Goal: Task Accomplishment & Management: Manage account settings

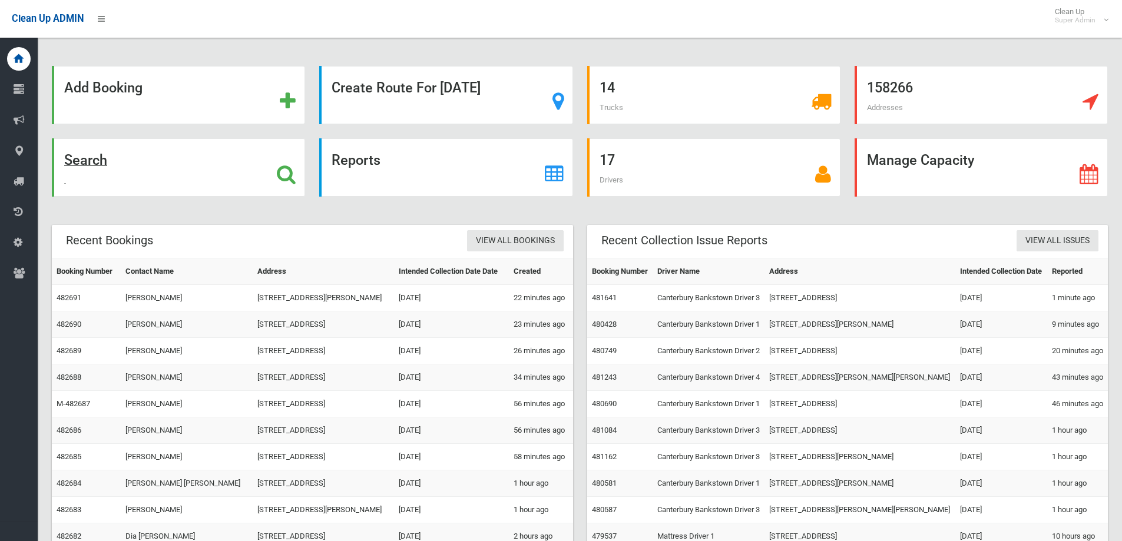
click at [290, 172] on icon at bounding box center [286, 174] width 19 height 20
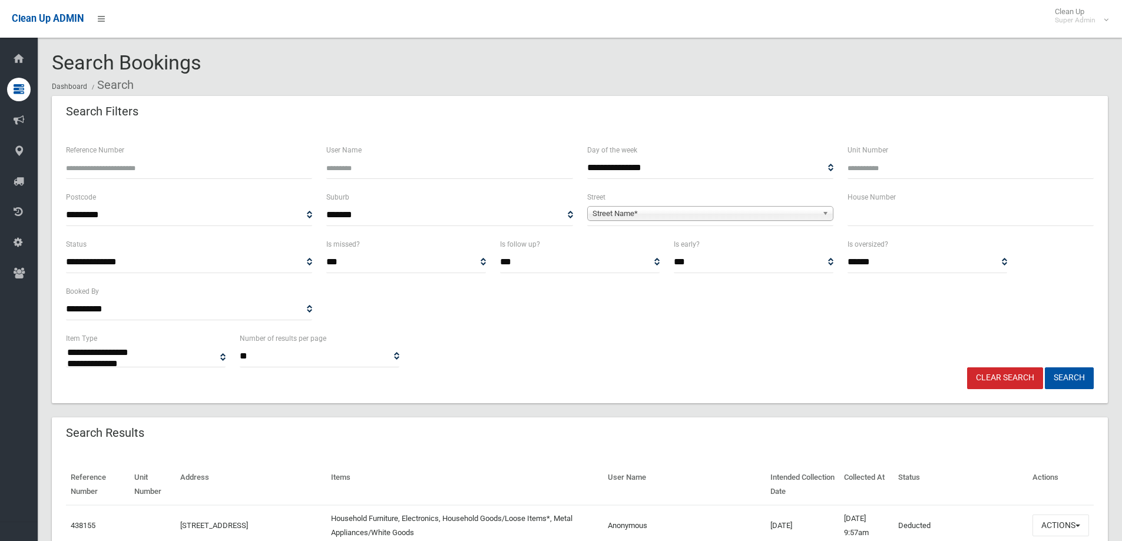
select select
click at [904, 223] on input "text" at bounding box center [971, 215] width 246 height 22
click at [938, 226] on input "text" at bounding box center [971, 215] width 246 height 22
type input "*"
click at [676, 210] on span "Street Name*" at bounding box center [705, 214] width 225 height 14
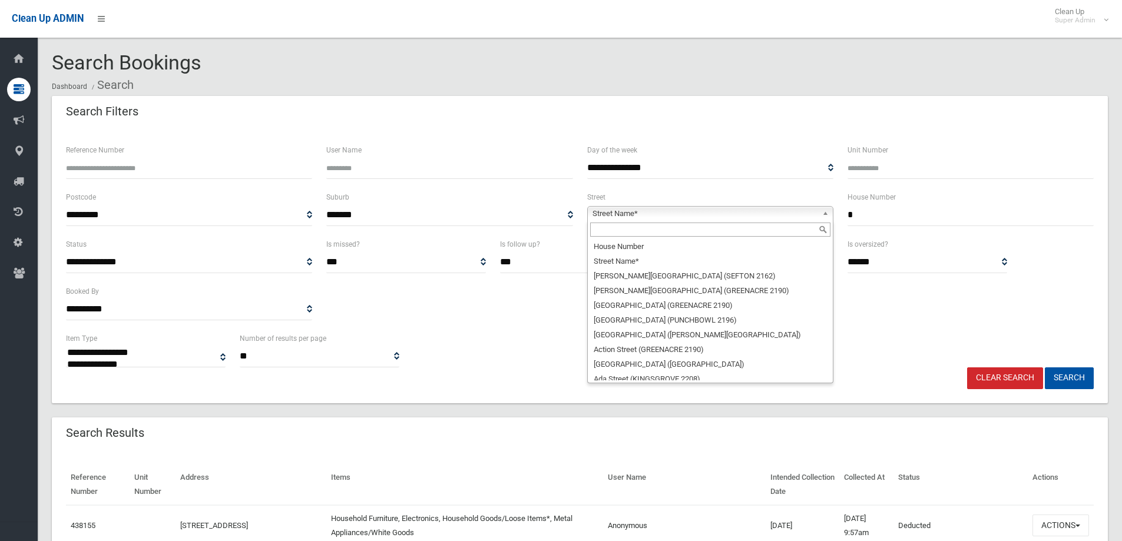
click at [619, 228] on input "text" at bounding box center [710, 230] width 240 height 14
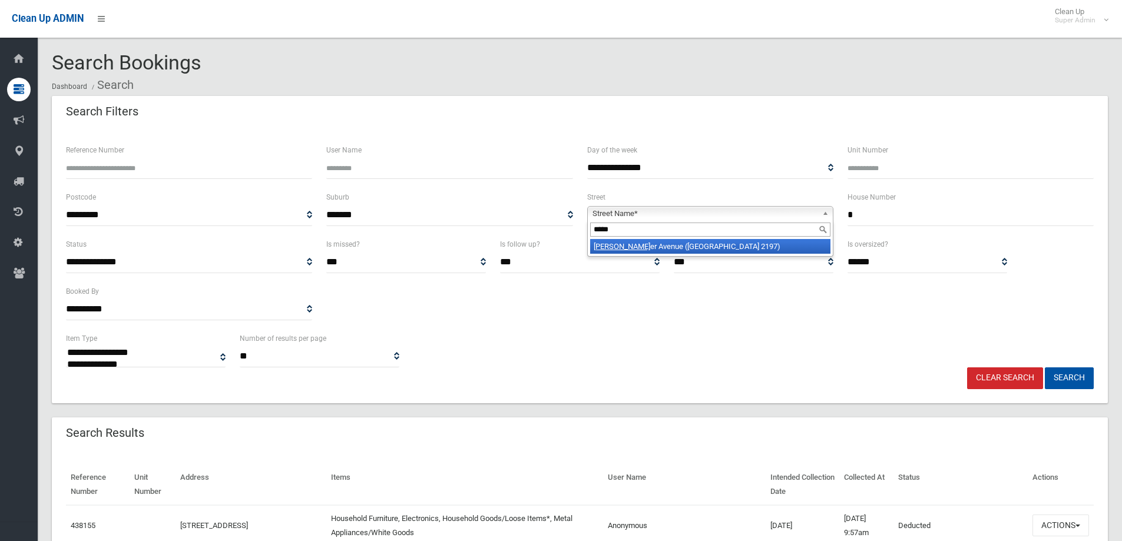
type input "*****"
click at [648, 253] on li "Walth er Avenue (BASS HILL 2197)" at bounding box center [710, 246] width 240 height 15
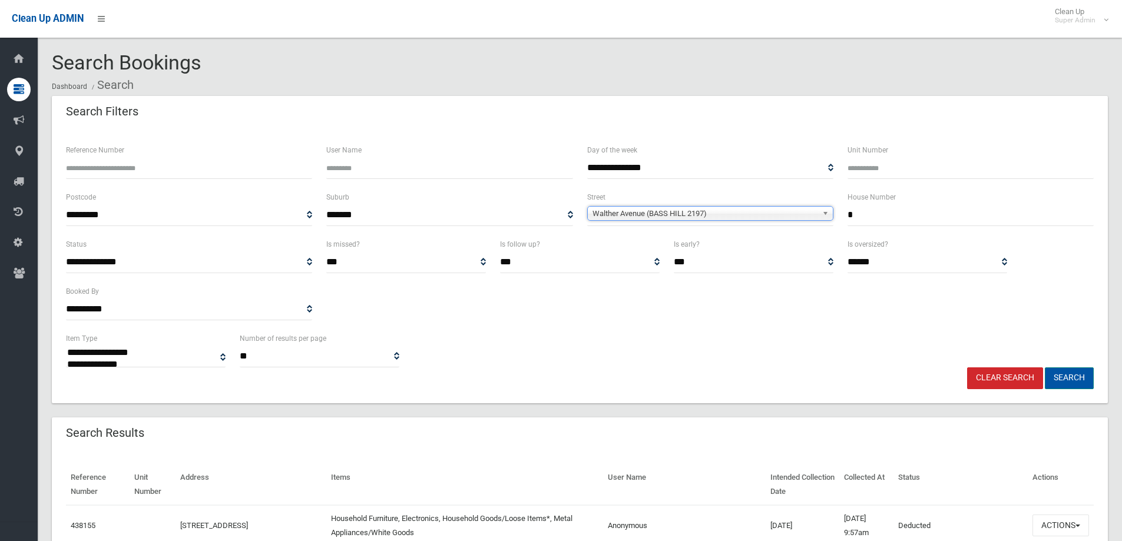
click at [1067, 379] on button "Search" at bounding box center [1069, 379] width 49 height 22
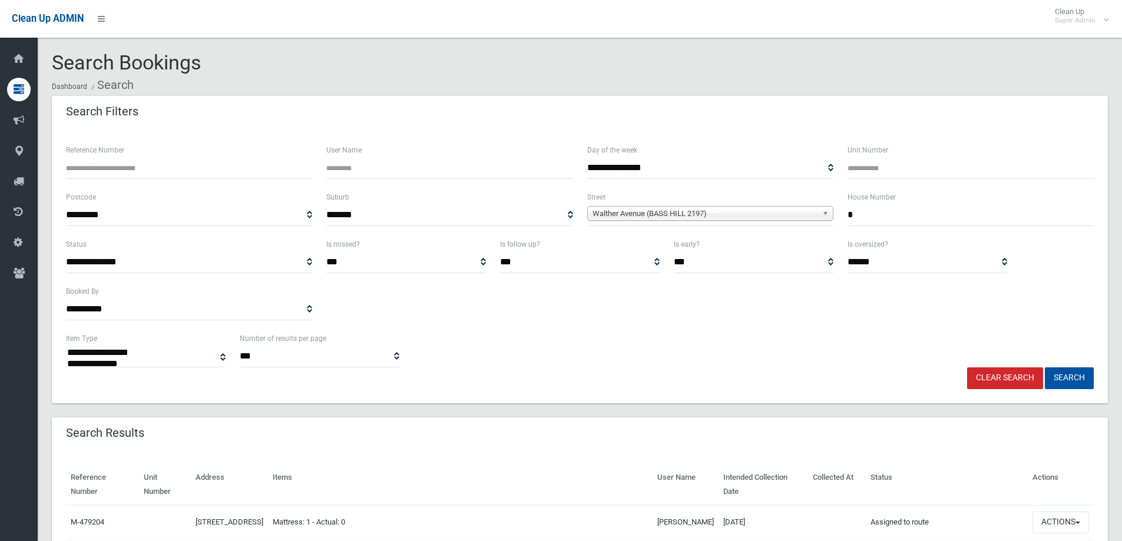
select select
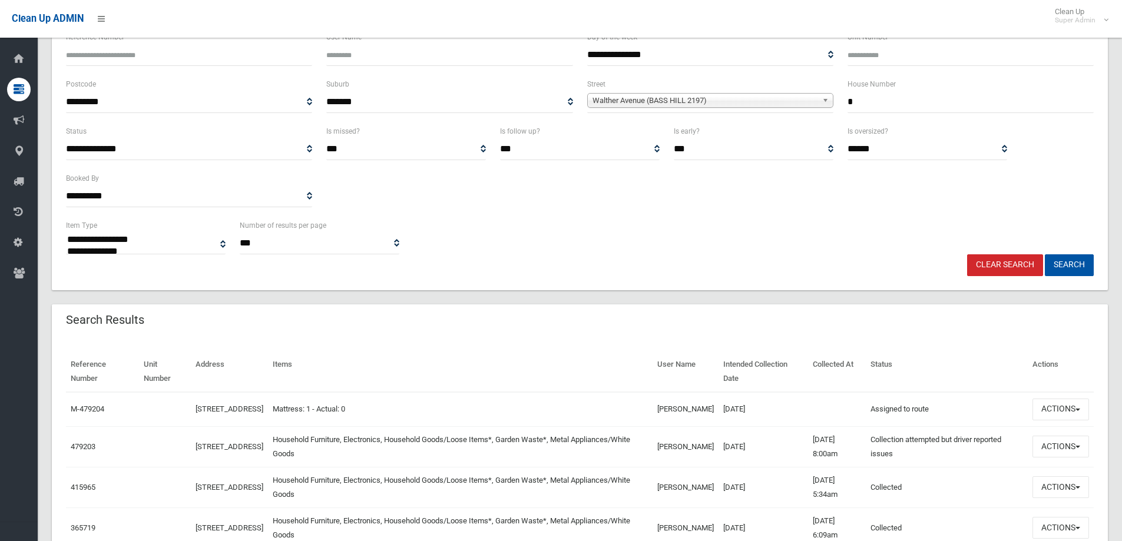
scroll to position [118, 0]
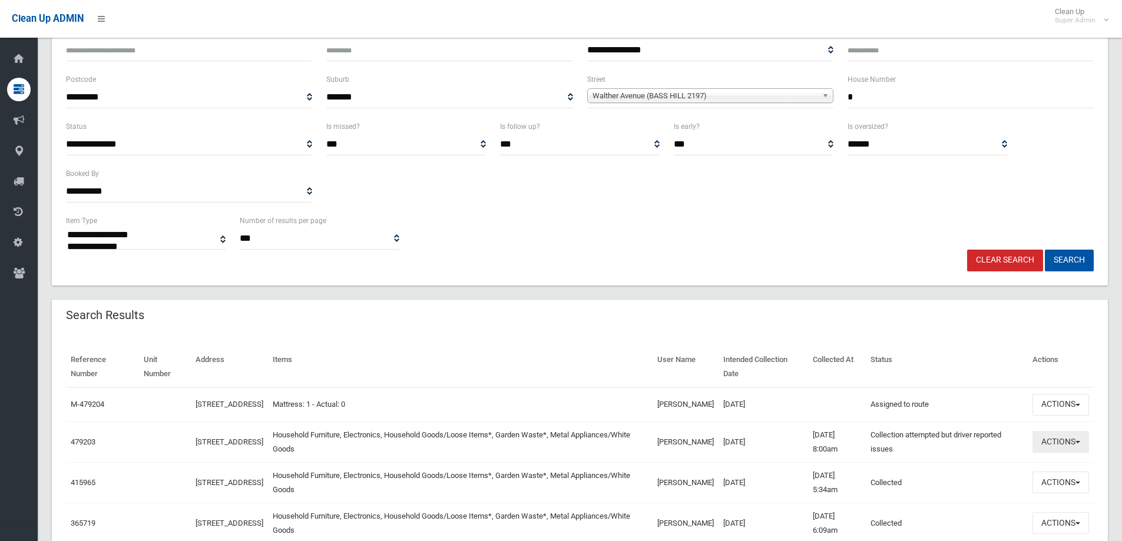
click at [1068, 445] on button "Actions" at bounding box center [1061, 442] width 57 height 22
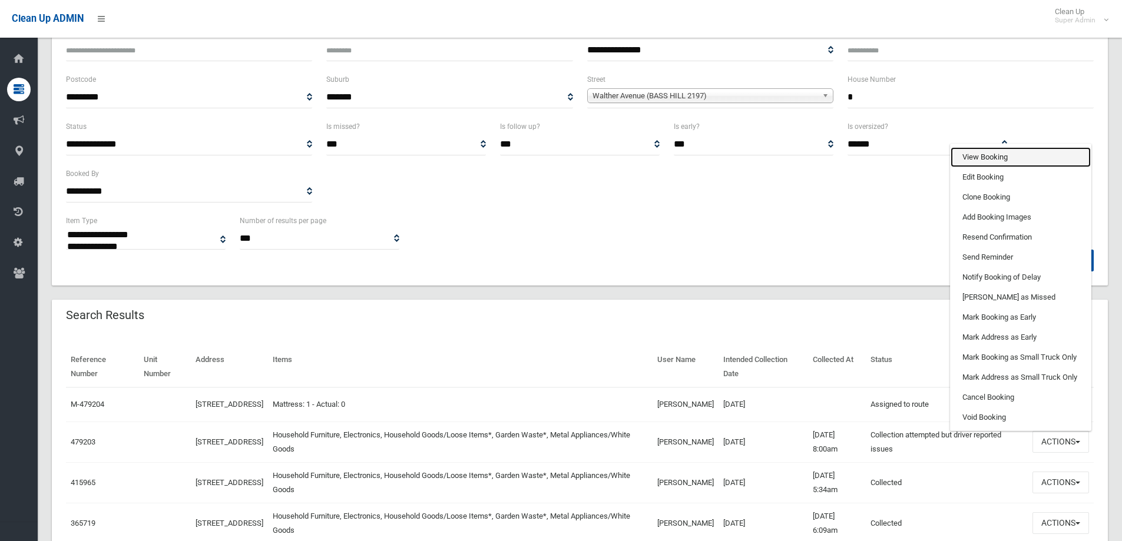
click at [986, 159] on link "View Booking" at bounding box center [1021, 157] width 140 height 20
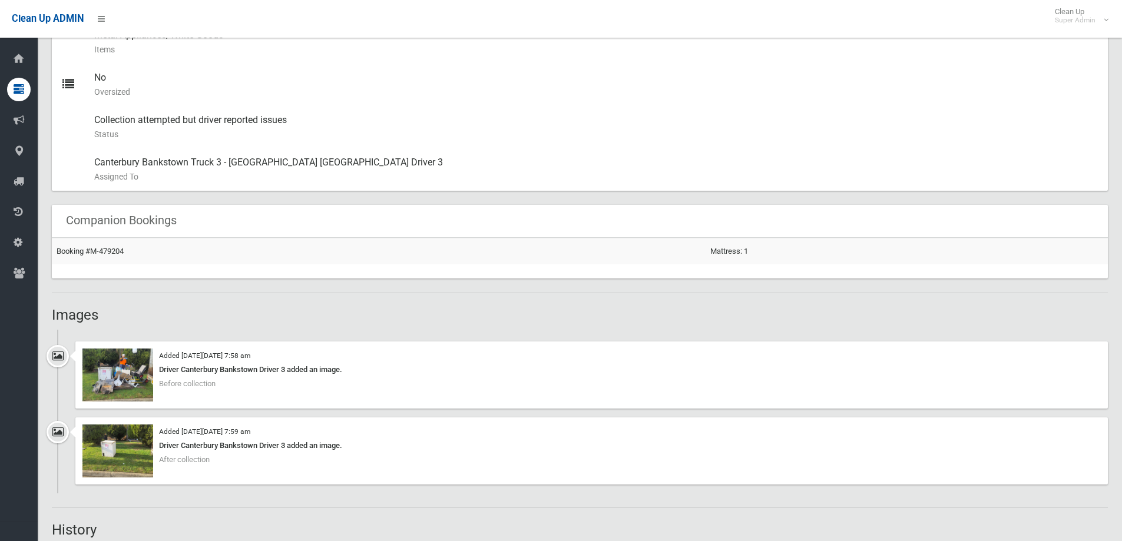
scroll to position [648, 0]
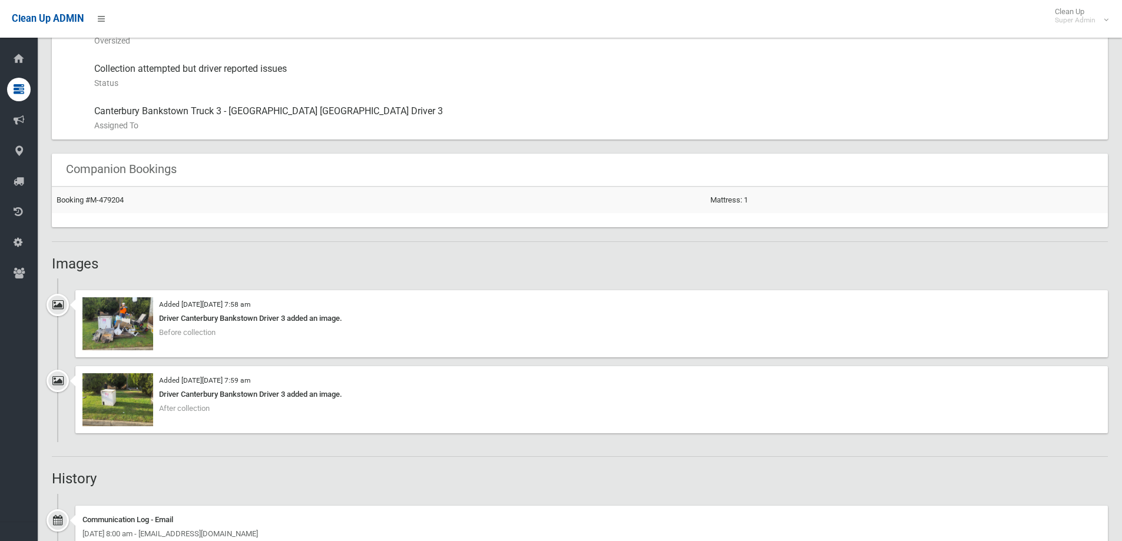
click at [154, 398] on div "Driver Canterbury Bankstown Driver 3 added an image." at bounding box center [591, 395] width 1018 height 14
click at [123, 391] on img at bounding box center [117, 399] width 71 height 53
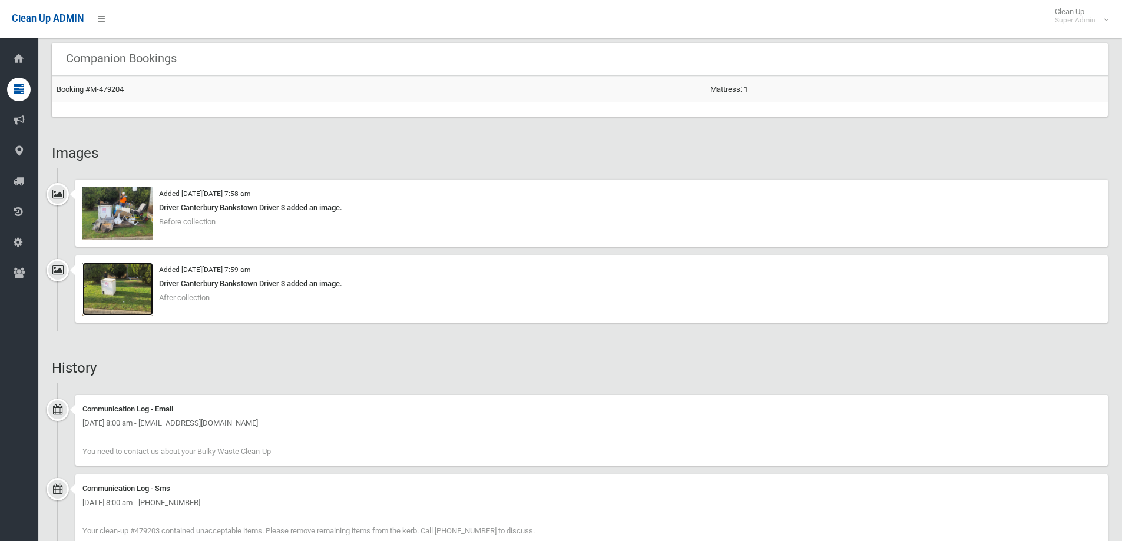
scroll to position [766, 0]
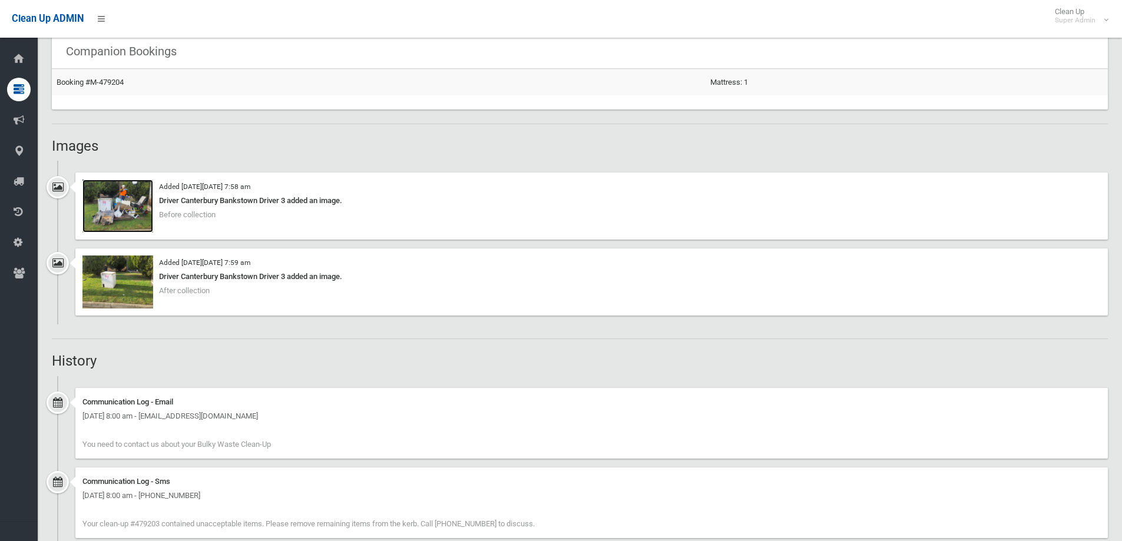
click at [105, 199] on img at bounding box center [117, 206] width 71 height 53
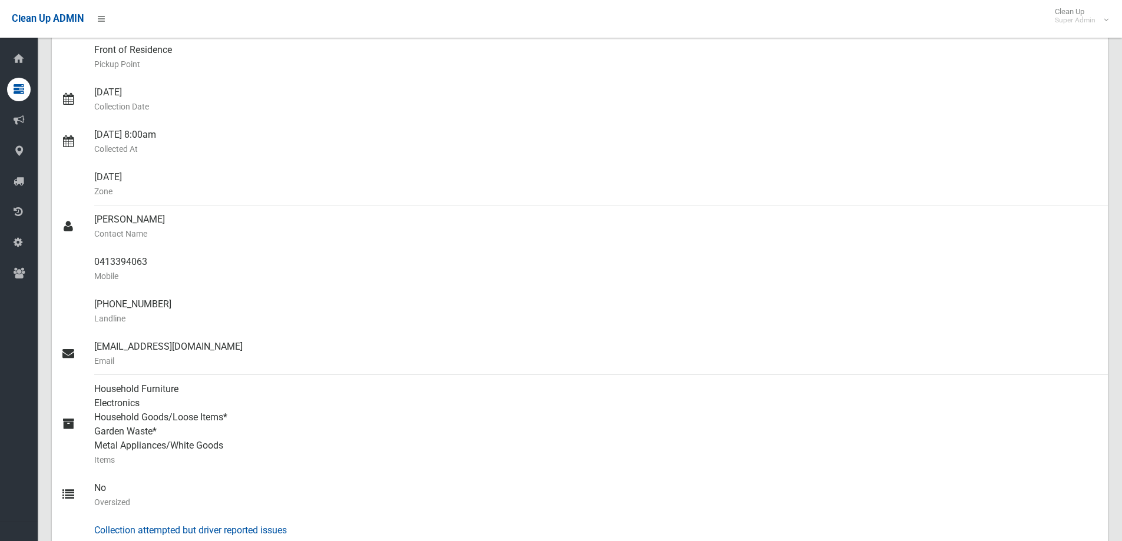
scroll to position [0, 0]
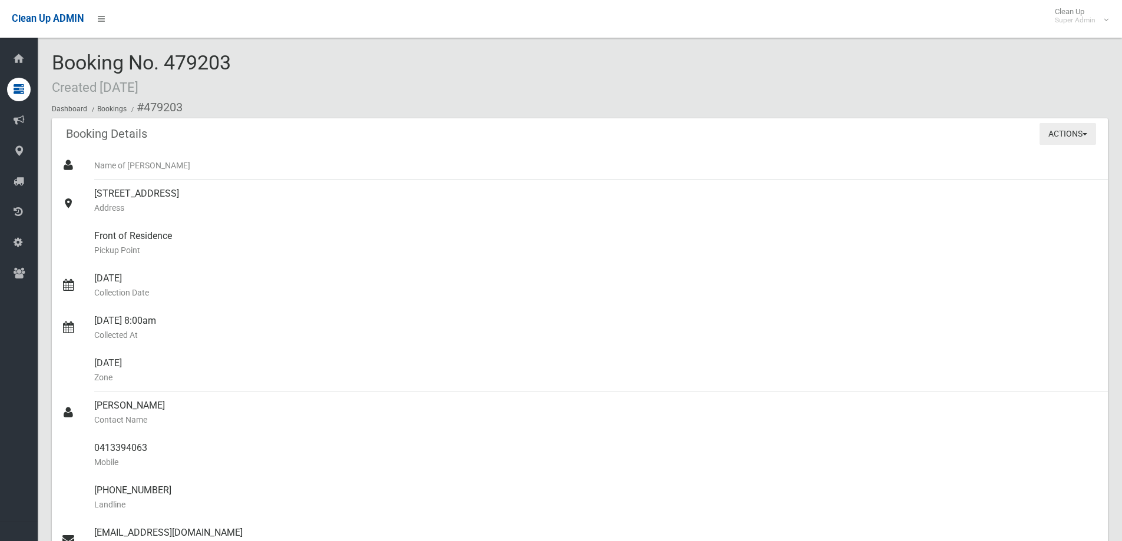
click at [1067, 123] on button "Actions" at bounding box center [1068, 134] width 57 height 22
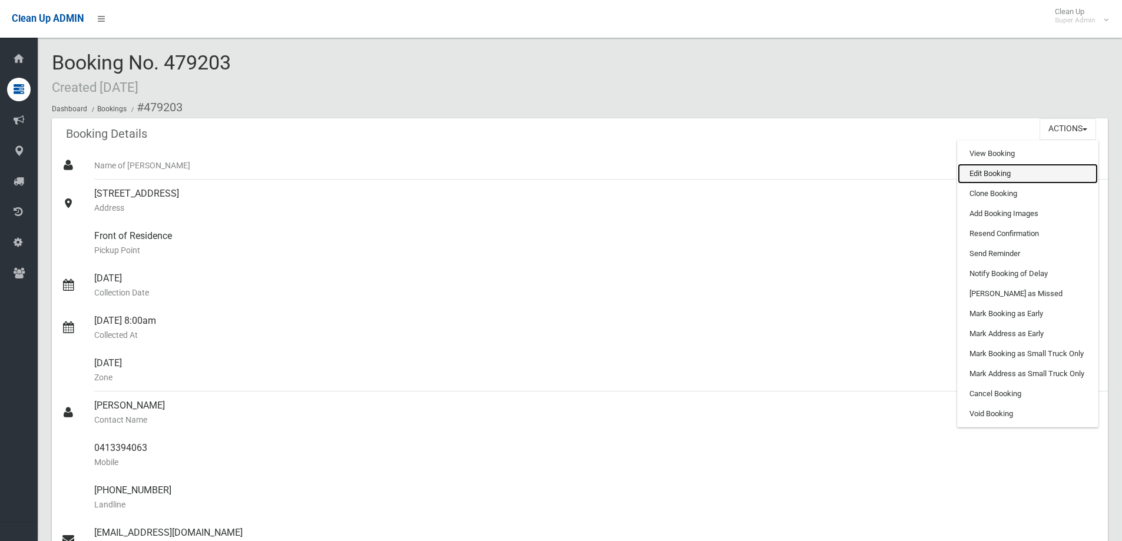
click at [990, 170] on link "Edit Booking" at bounding box center [1028, 174] width 140 height 20
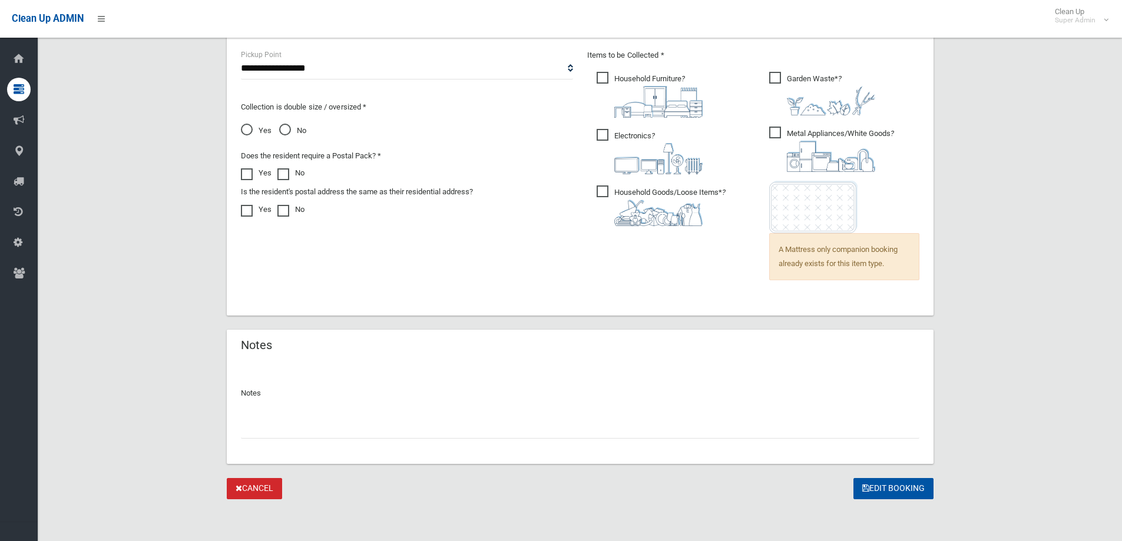
scroll to position [815, 0]
click at [289, 428] on input "text" at bounding box center [580, 427] width 679 height 22
type input "*"
type input "**********"
click at [883, 486] on button "Edit Booking" at bounding box center [894, 489] width 80 height 22
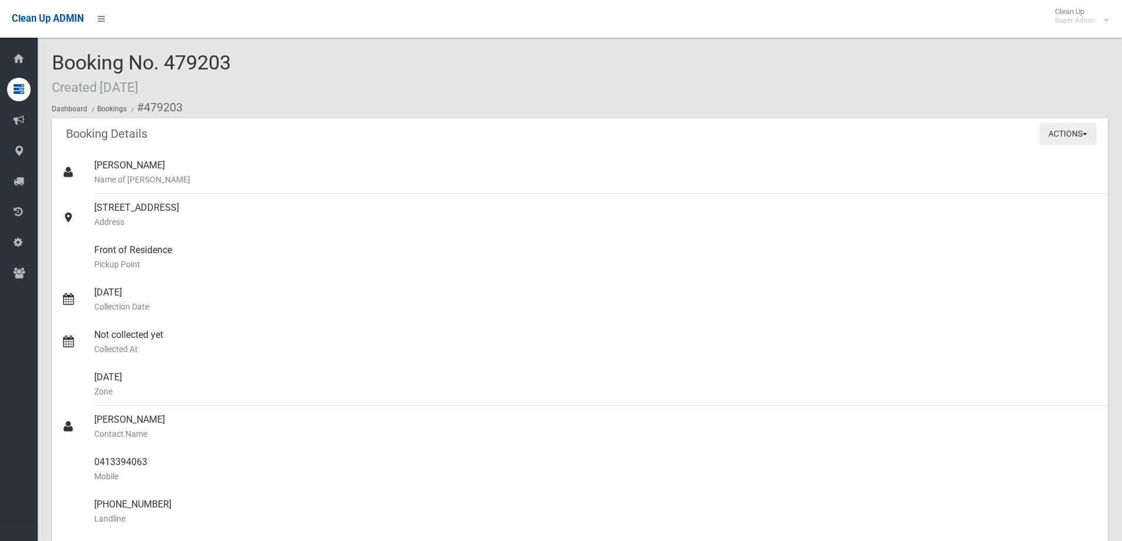
click at [1054, 129] on button "Actions" at bounding box center [1068, 134] width 57 height 22
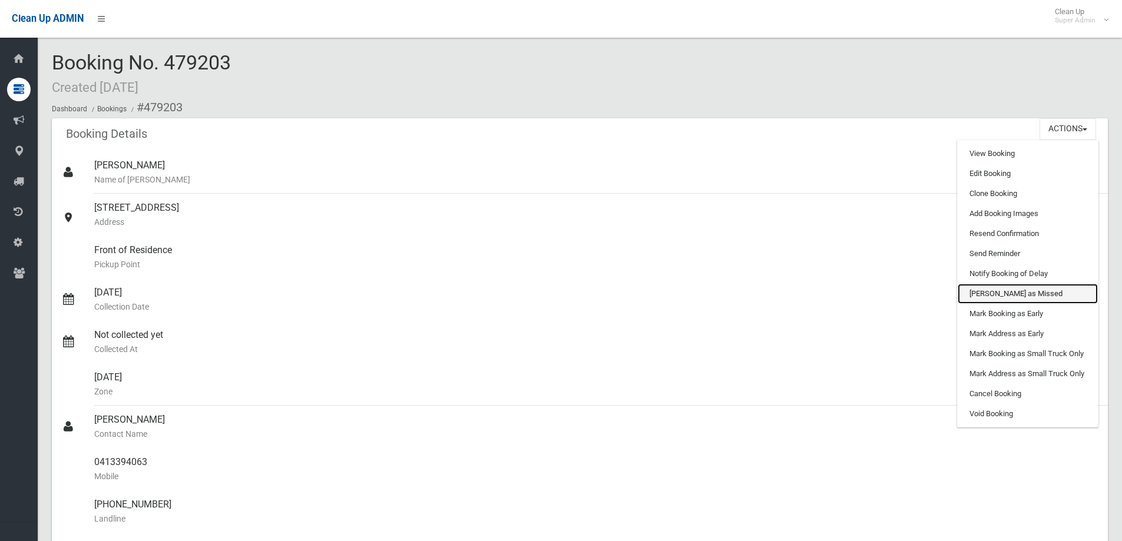
click at [992, 293] on link "[PERSON_NAME] as Missed" at bounding box center [1028, 294] width 140 height 20
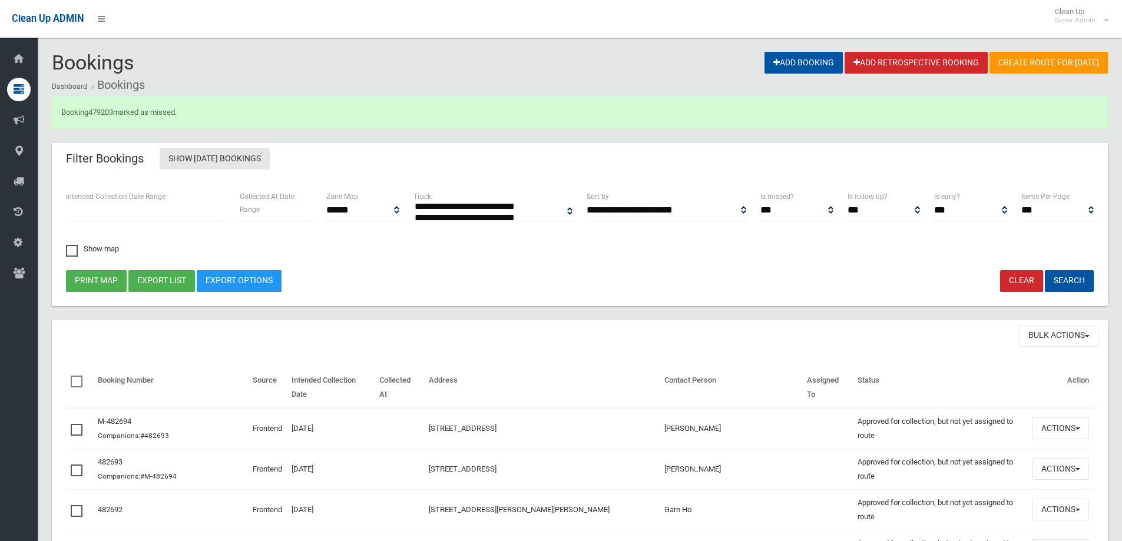
select select
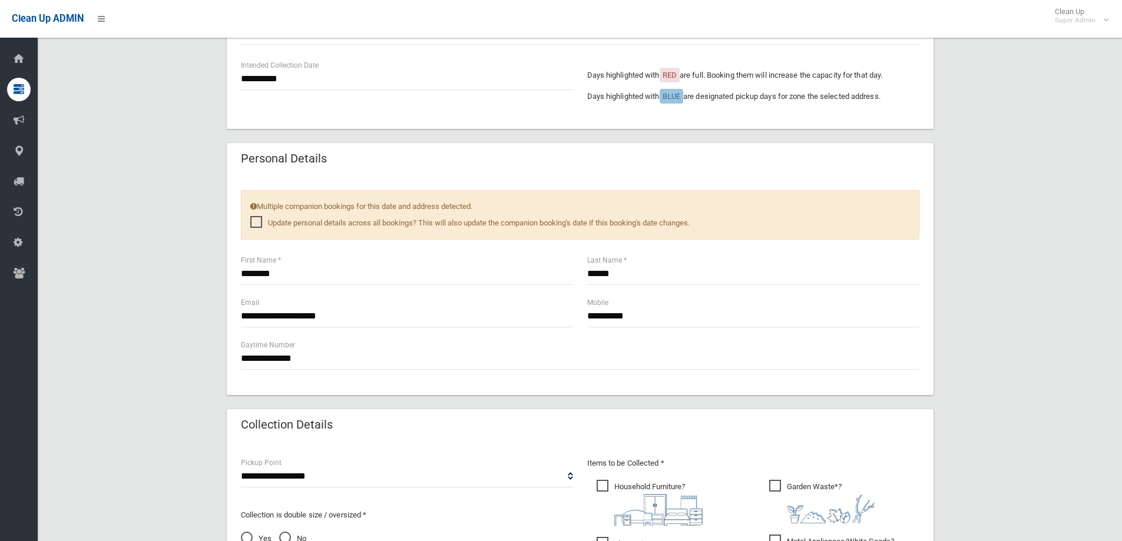
scroll to position [402, 0]
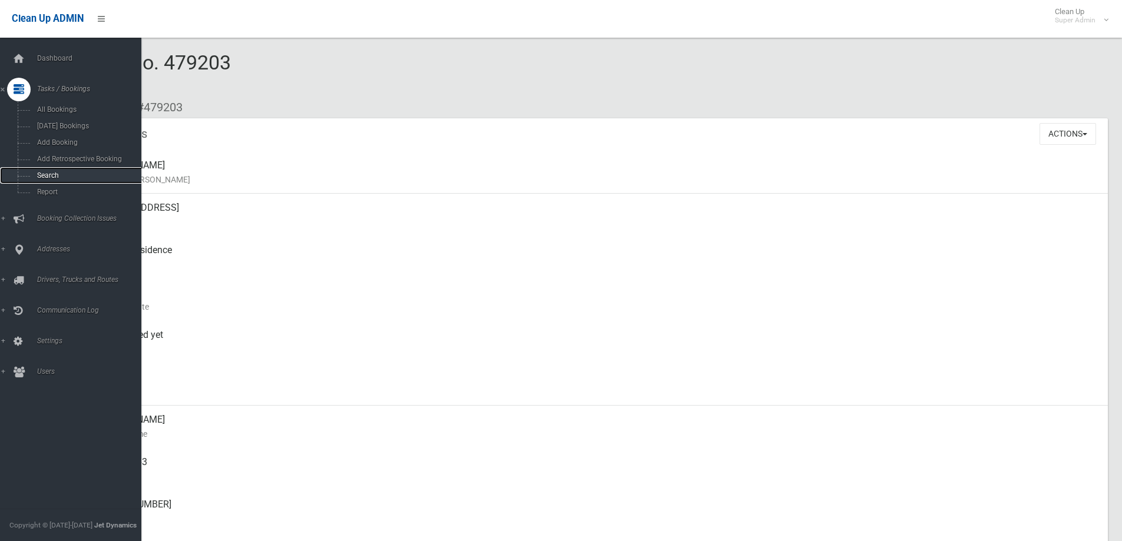
click at [44, 176] on span "Search" at bounding box center [87, 175] width 107 height 8
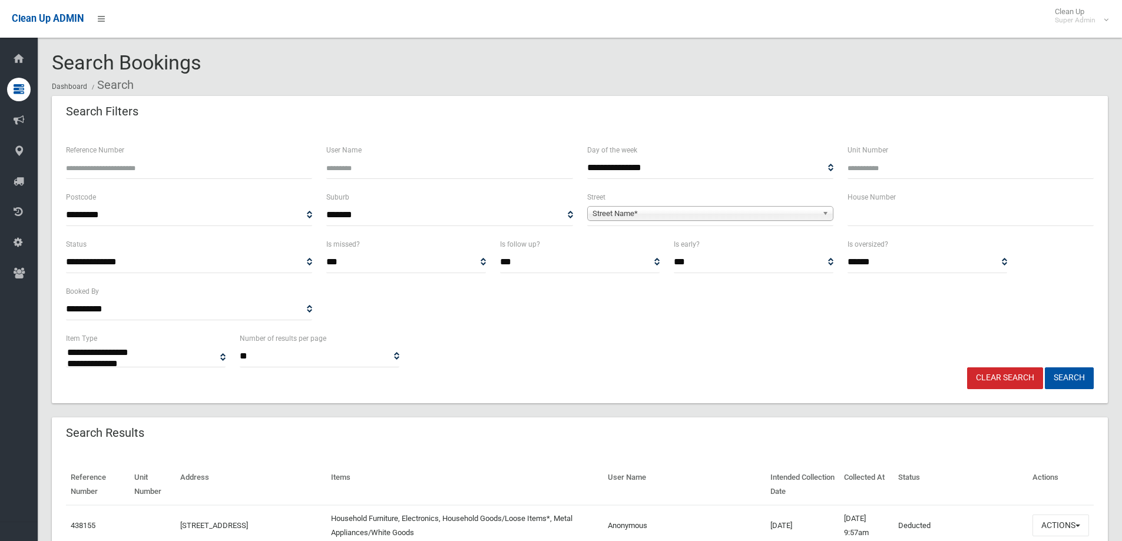
select select
click at [884, 220] on input "text" at bounding box center [971, 215] width 246 height 22
type input "**"
click at [611, 216] on span "Street Name*" at bounding box center [705, 214] width 225 height 14
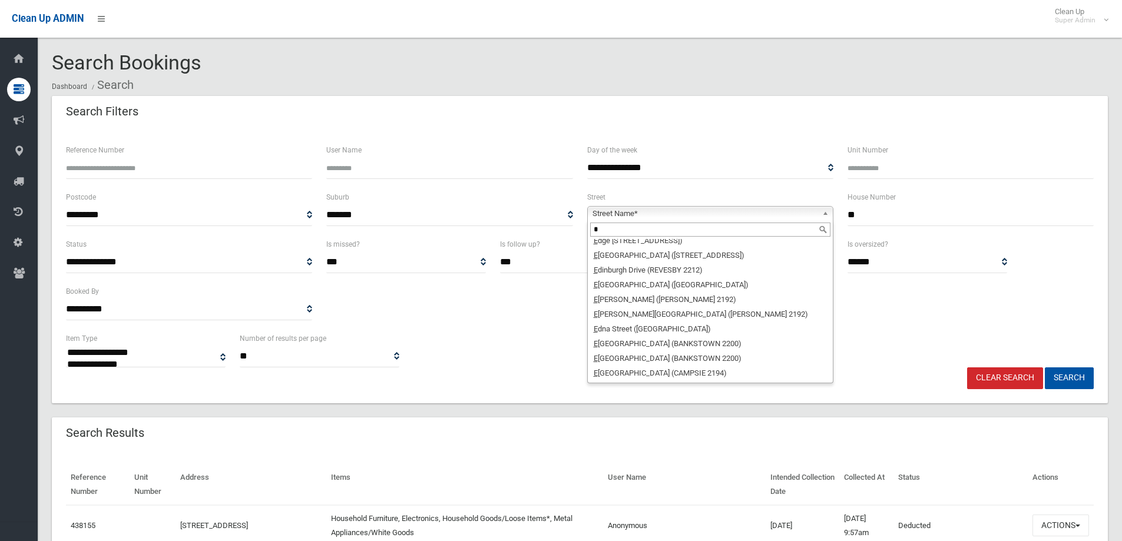
scroll to position [177, 0]
click at [614, 231] on input "*" at bounding box center [710, 230] width 240 height 14
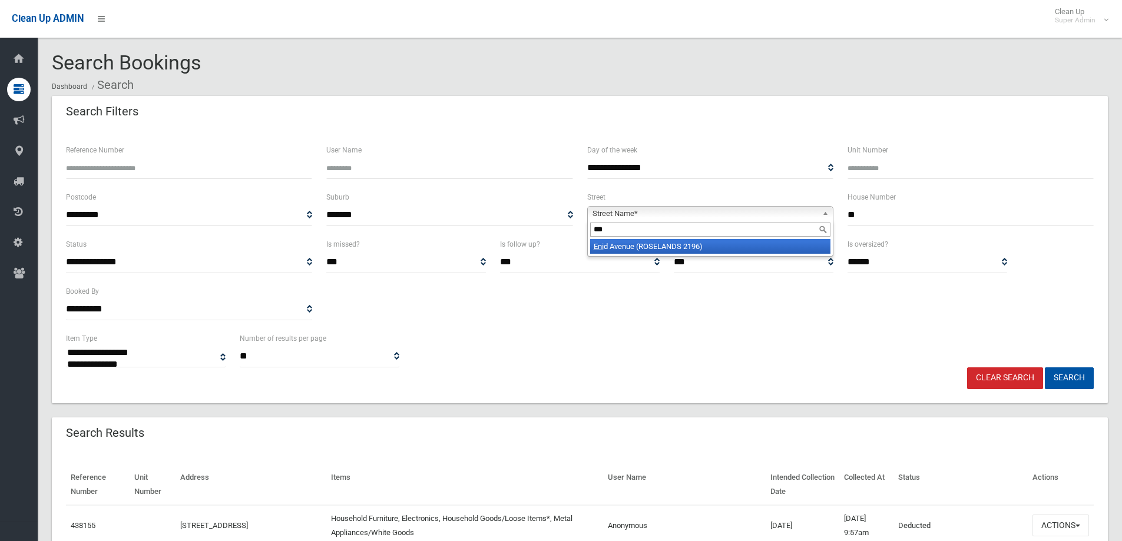
type input "***"
click at [633, 249] on li "Eni d Avenue (ROSELANDS 2196)" at bounding box center [710, 246] width 240 height 15
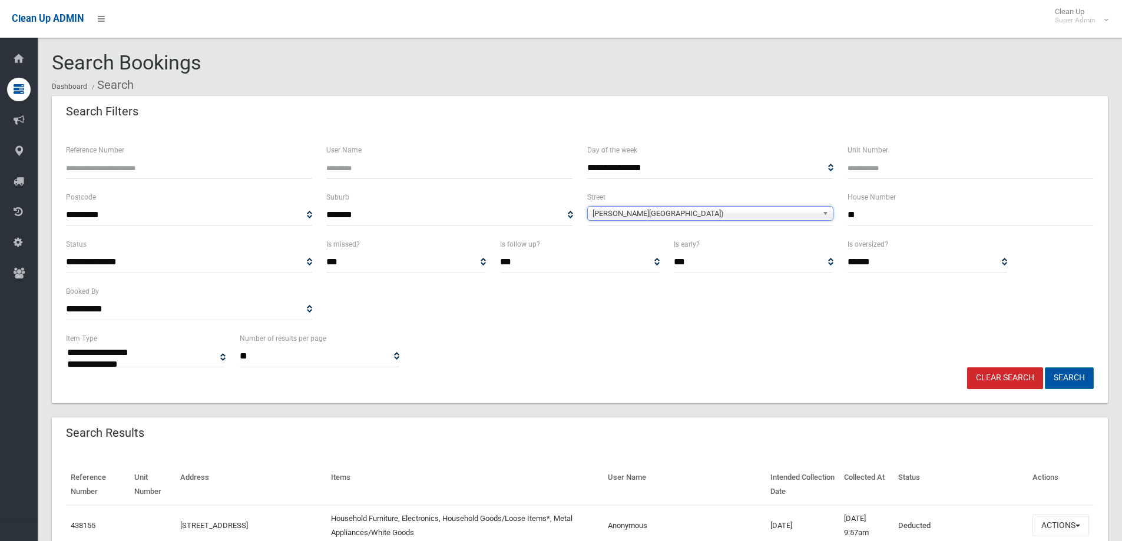
click at [1069, 377] on button "Search" at bounding box center [1069, 379] width 49 height 22
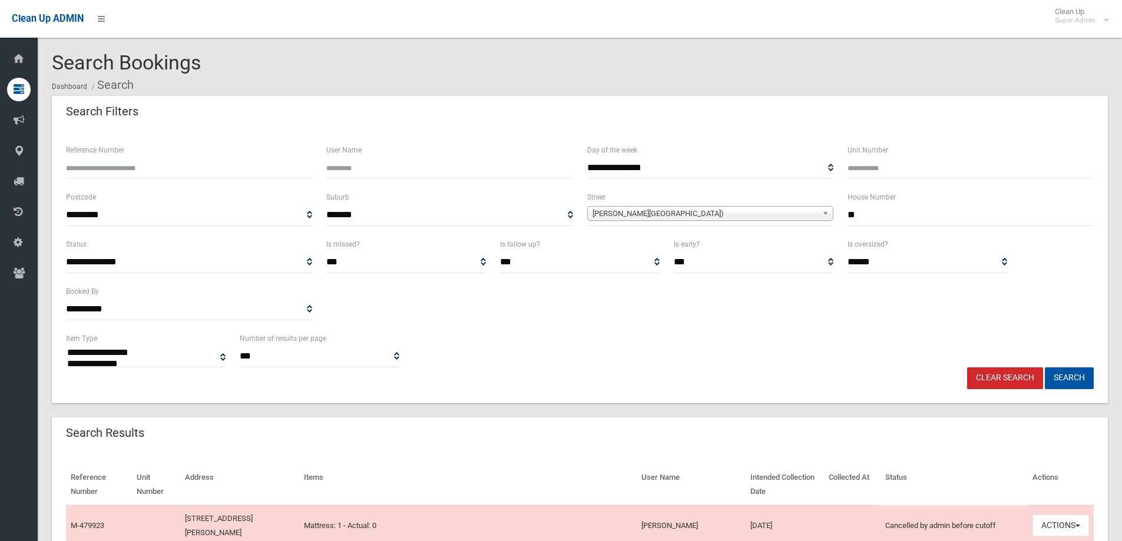
select select
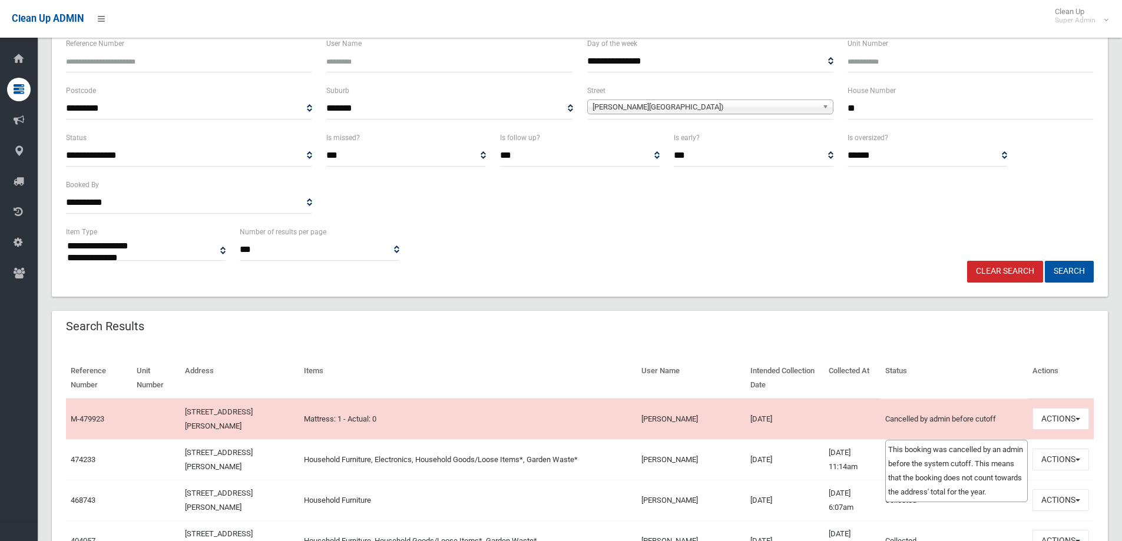
scroll to position [236, 0]
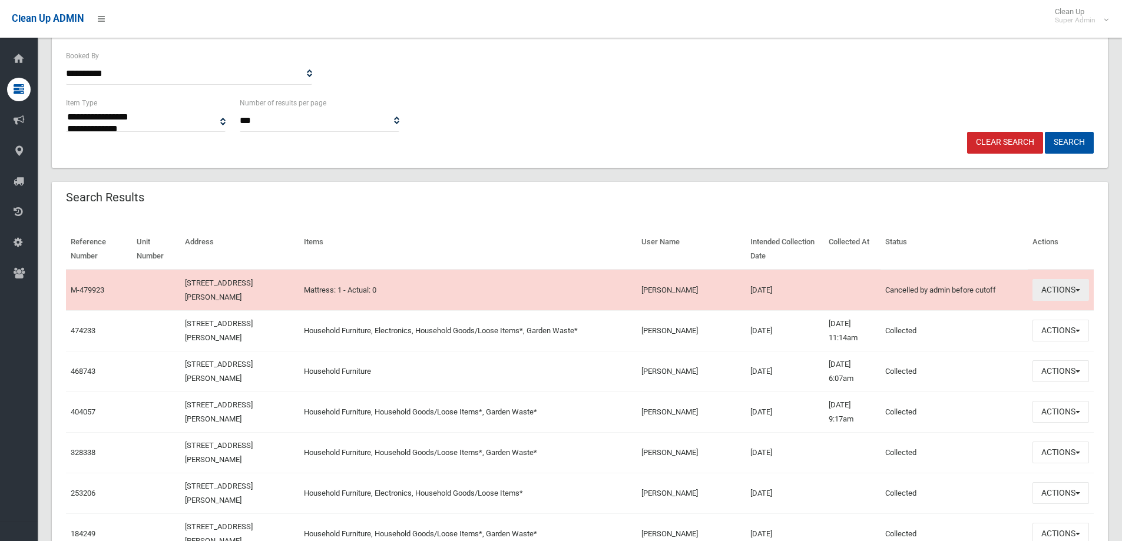
click at [1064, 292] on button "Actions" at bounding box center [1061, 290] width 57 height 22
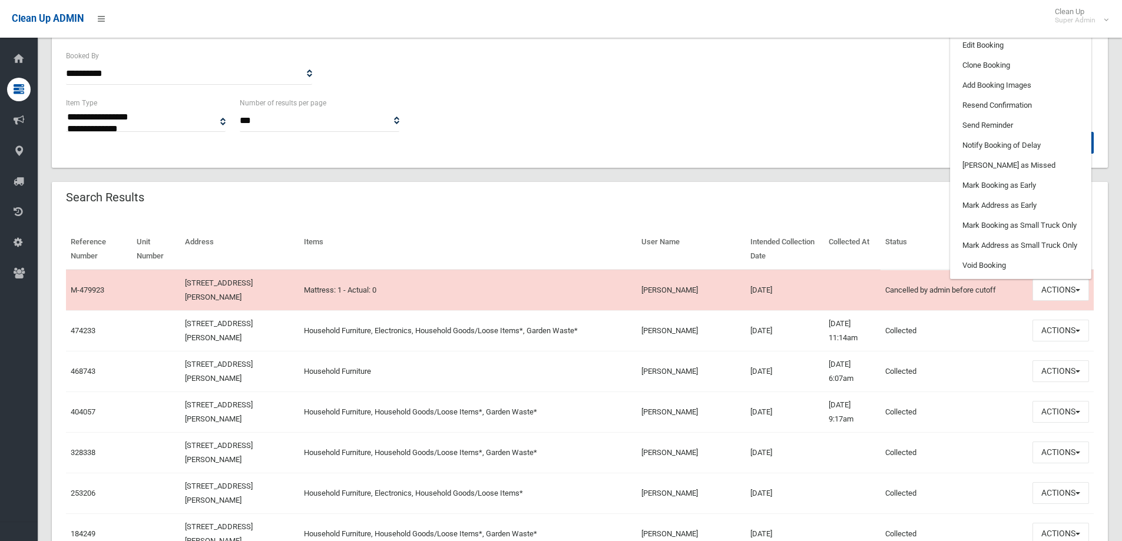
click at [820, 124] on div "**********" at bounding box center [580, 114] width 1042 height 36
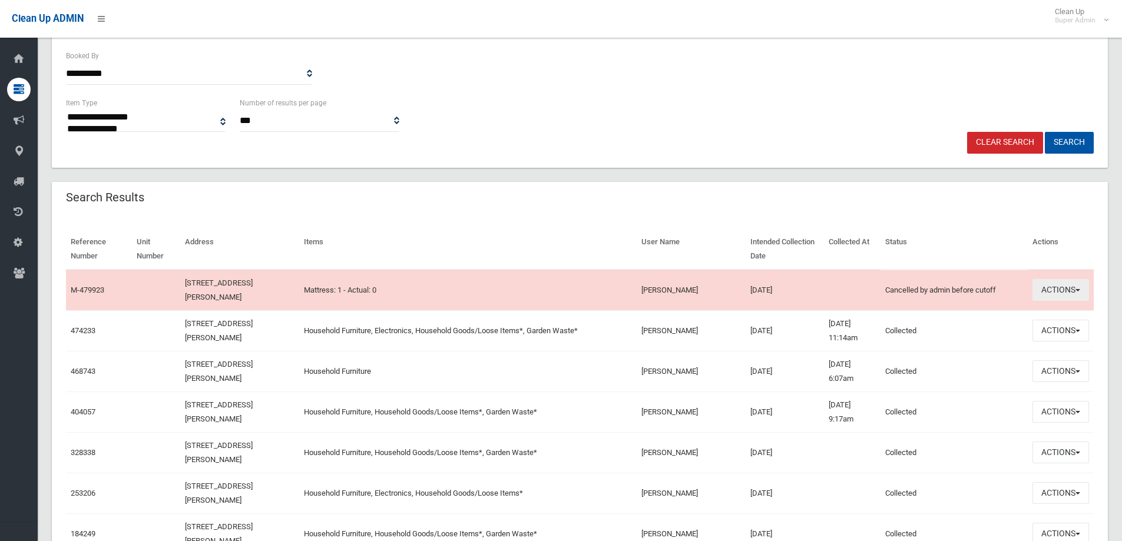
click at [1061, 287] on button "Actions" at bounding box center [1061, 290] width 57 height 22
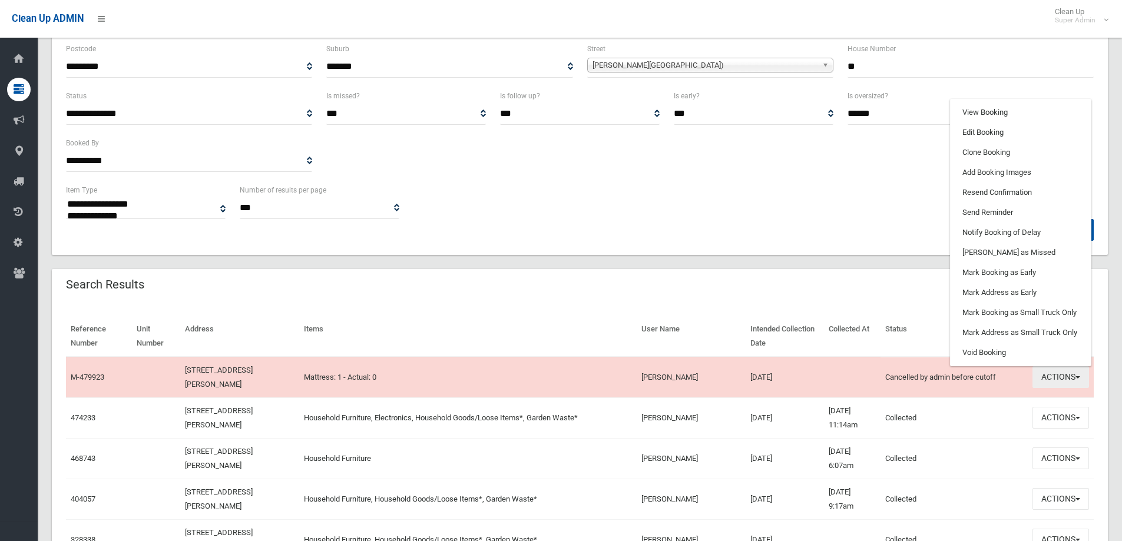
scroll to position [59, 0]
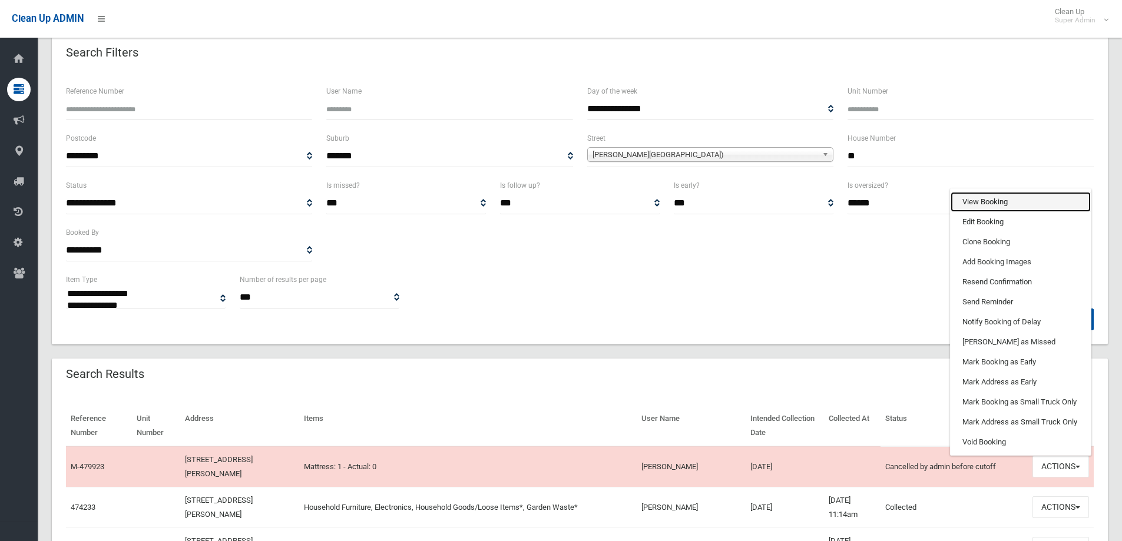
click at [968, 201] on link "View Booking" at bounding box center [1021, 202] width 140 height 20
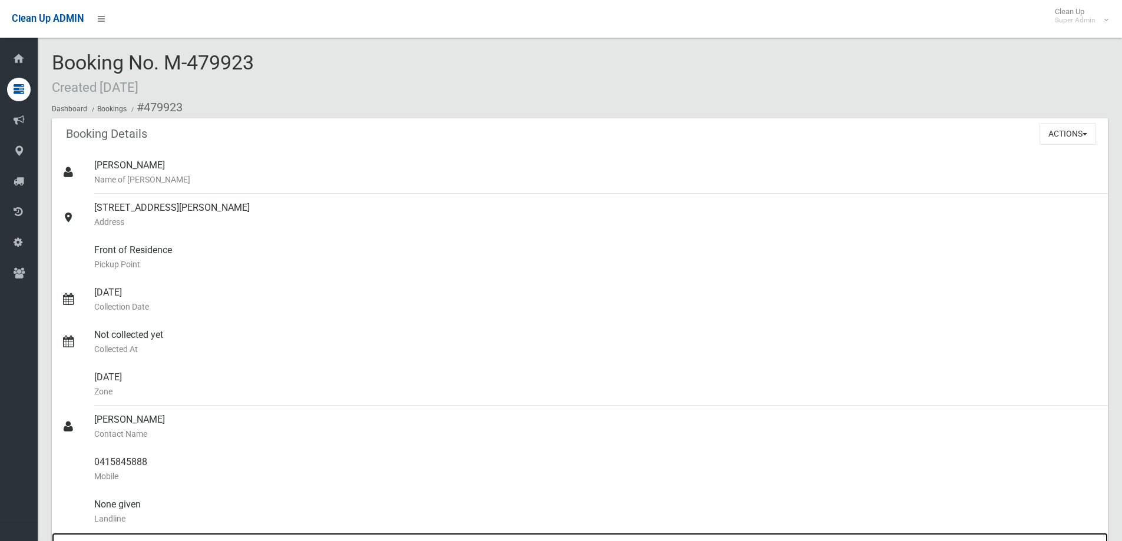
drag, startPoint x: 694, startPoint y: 536, endPoint x: 694, endPoint y: 545, distance: 8.8
